Goal: Task Accomplishment & Management: Manage account settings

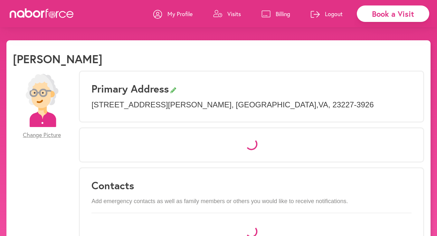
select select "*"
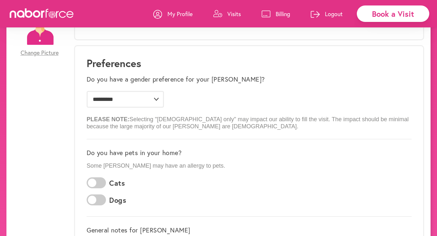
scroll to position [83, 0]
click at [234, 15] on p "Visits" at bounding box center [235, 14] width 14 height 8
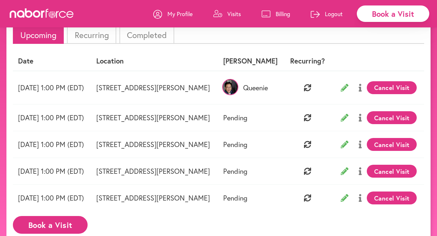
scroll to position [45, 0]
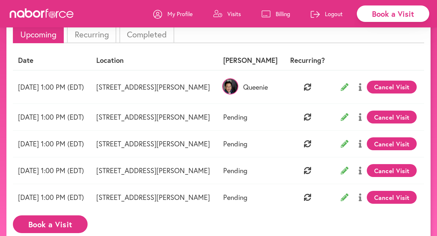
click at [376, 85] on button "Cancel Visit" at bounding box center [392, 87] width 50 height 13
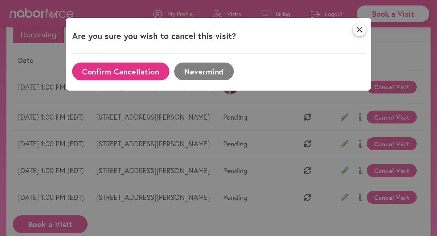
click at [151, 71] on button "Confirm Cancellation" at bounding box center [120, 72] width 97 height 18
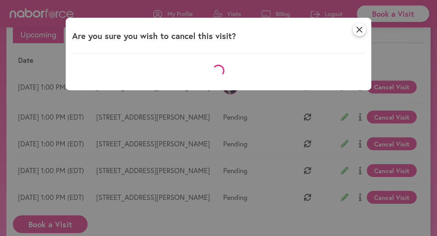
scroll to position [40, 0]
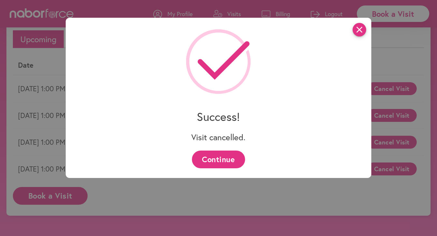
click at [357, 31] on icon "close" at bounding box center [360, 30] width 14 height 14
